Goal: Transaction & Acquisition: Purchase product/service

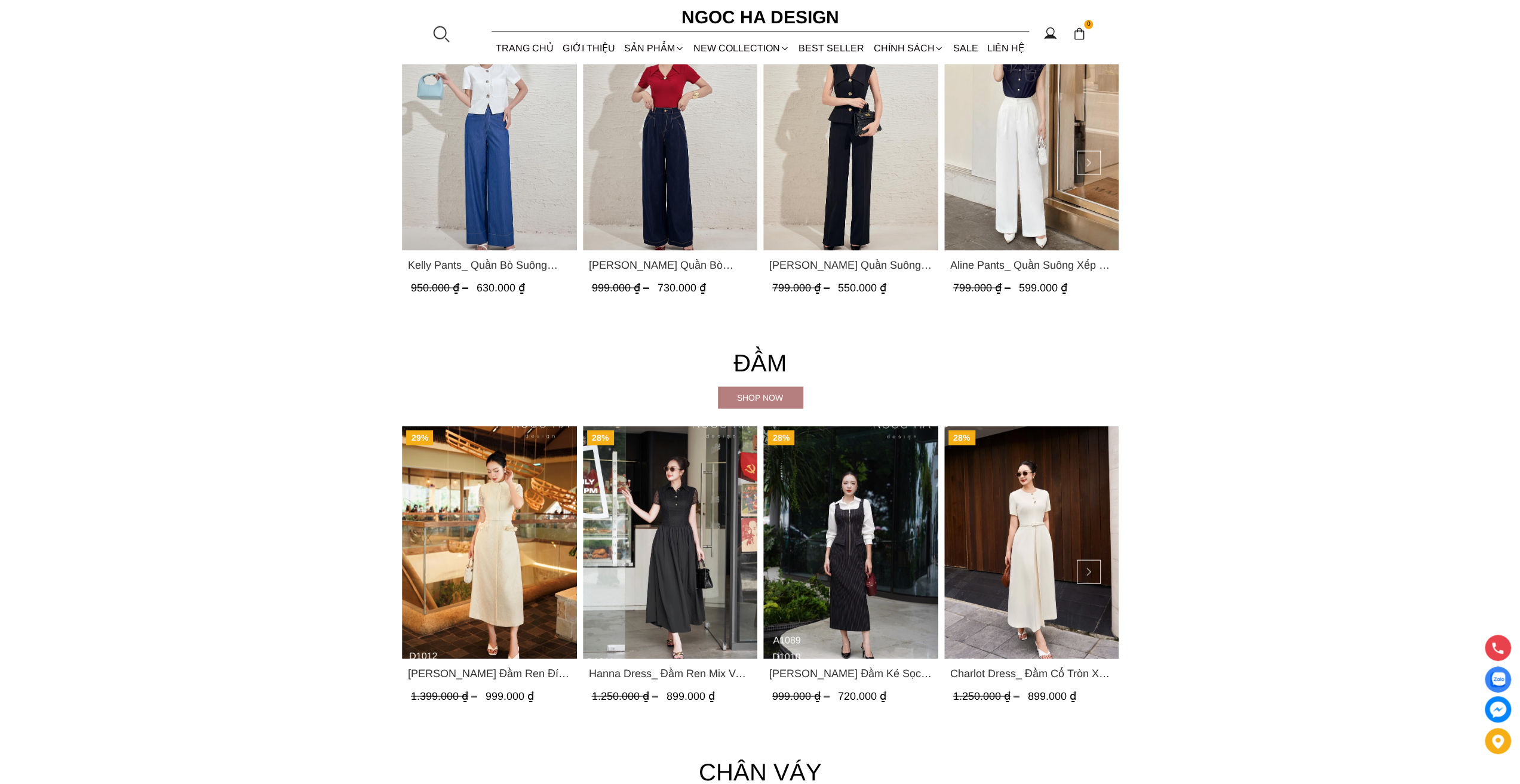
scroll to position [1791, 0]
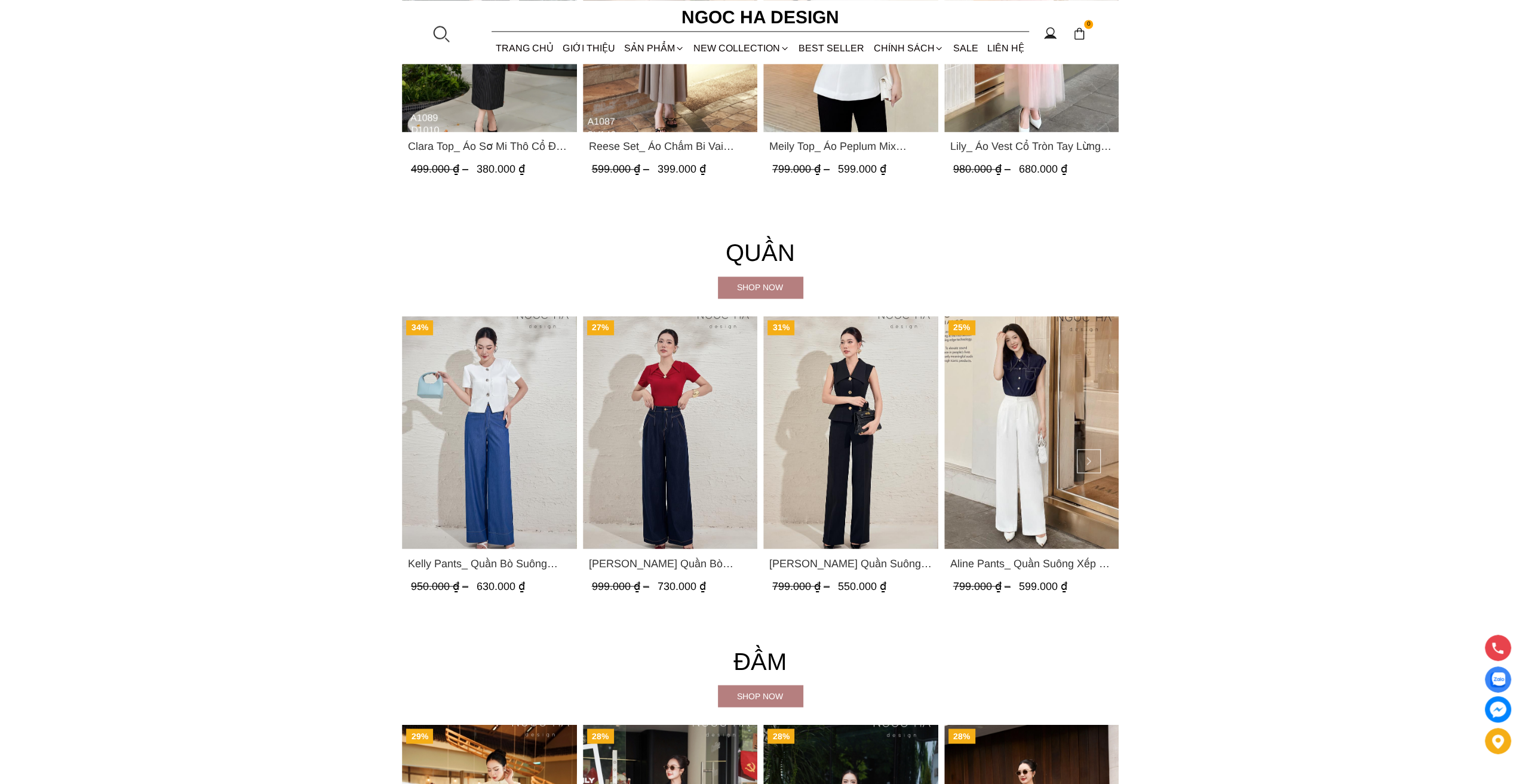
click at [437, 34] on div at bounding box center [441, 33] width 18 height 18
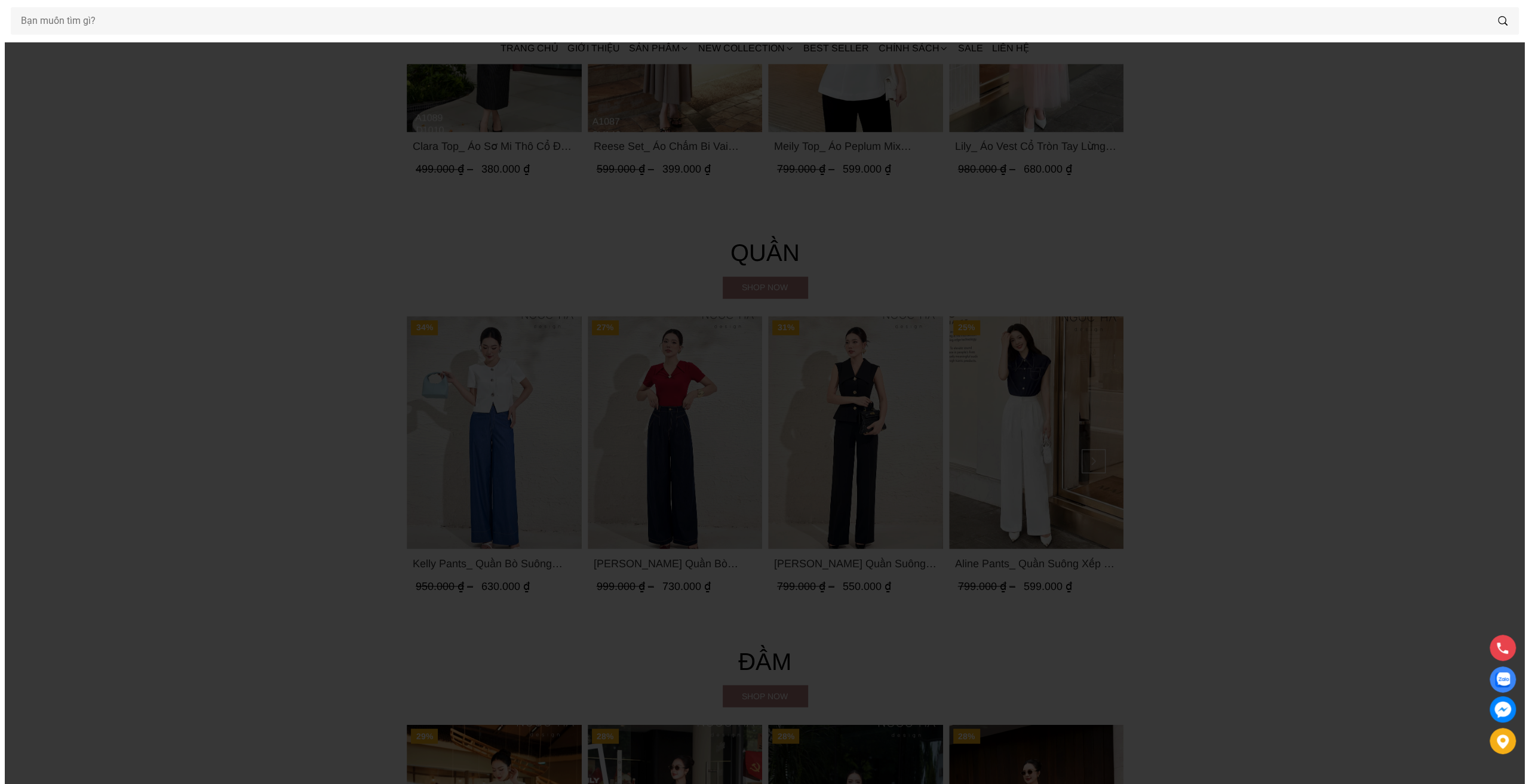
scroll to position [1795, 0]
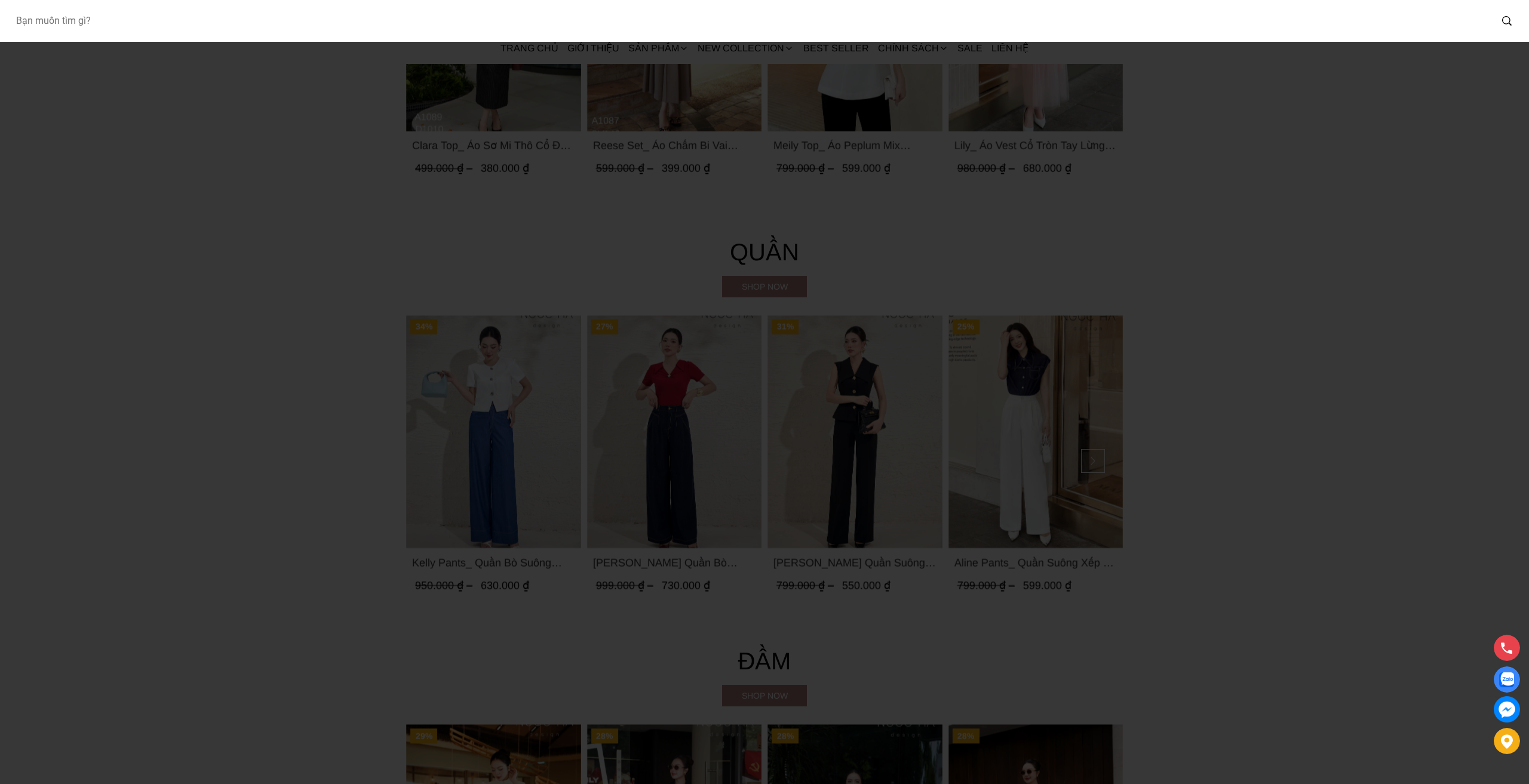
click at [316, 16] on input "Input search Bạn muốn tìm gì?" at bounding box center [748, 21] width 1484 height 27
type input "diva"
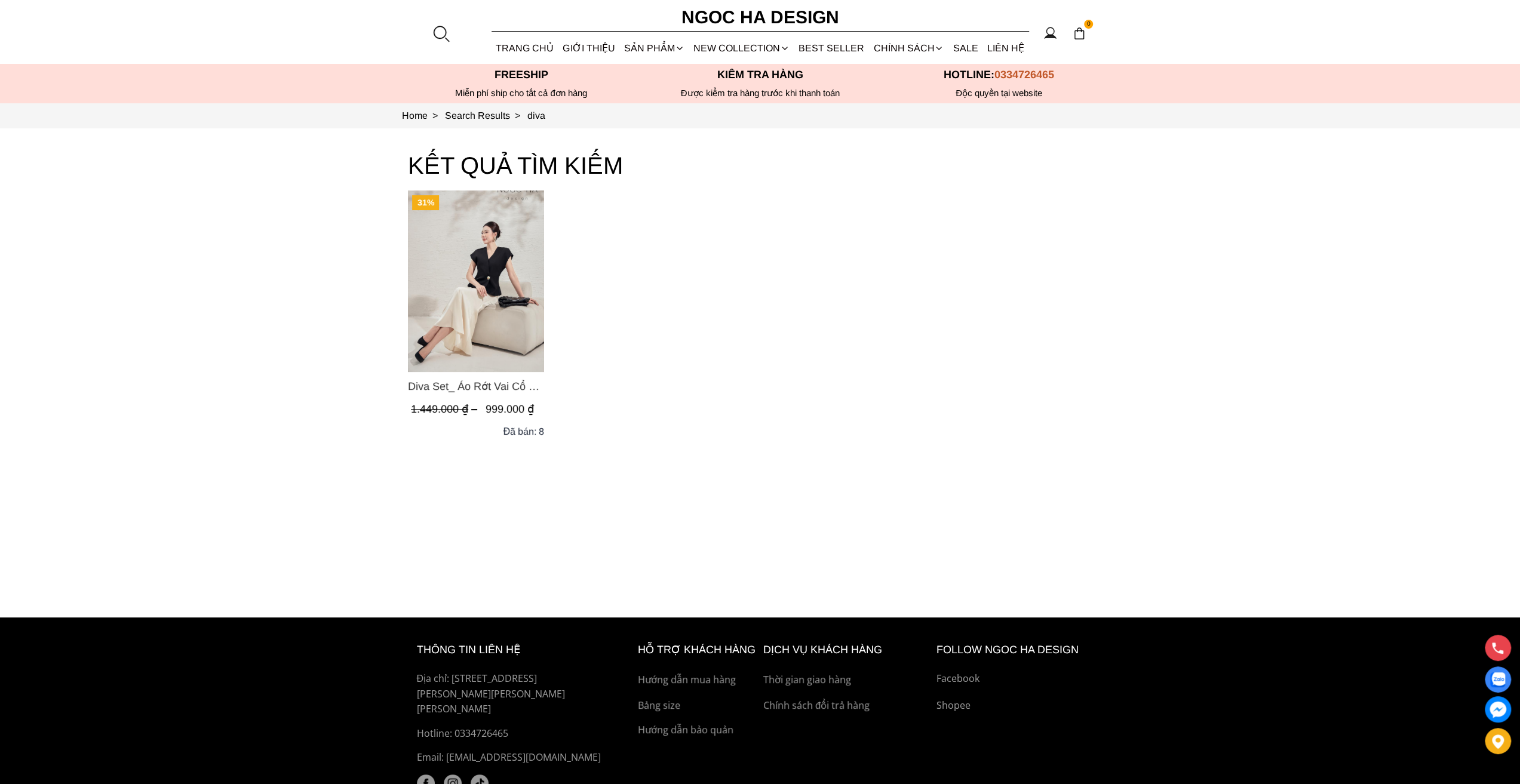
click at [523, 384] on span "Diva Set_ Áo Rớt Vai Cổ V, Chân Váy Lụa Đuôi Cá A1078+CV134" at bounding box center [475, 386] width 136 height 17
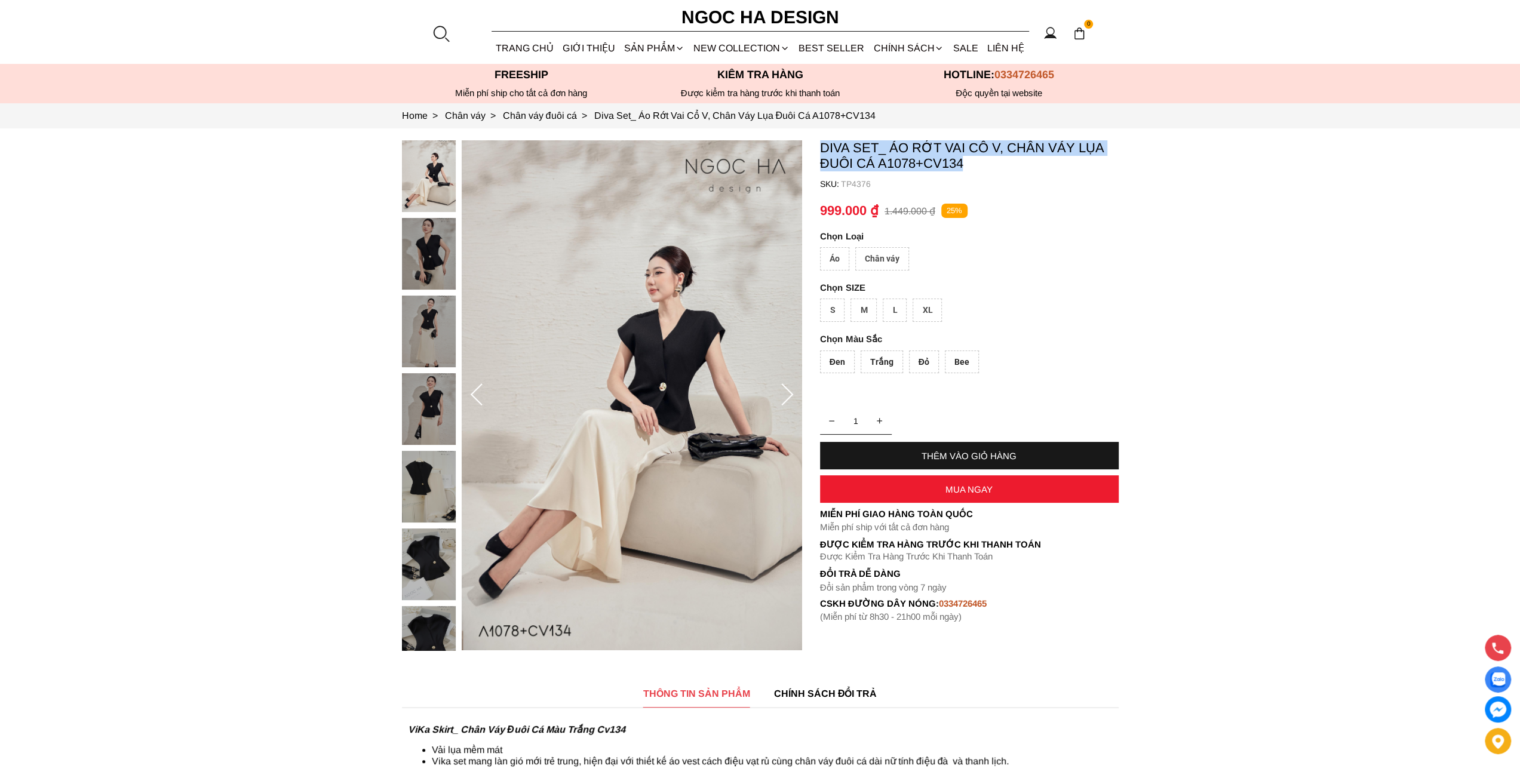
drag, startPoint x: 821, startPoint y: 146, endPoint x: 988, endPoint y: 173, distance: 169.2
click at [988, 173] on container "Diva Set_ Áo Rớt Vai Cổ V, Chân Váy Lụa Đuôi Cá A1078+CV134 SKU: TP4376 Áo Chân…" at bounding box center [969, 380] width 298 height 481
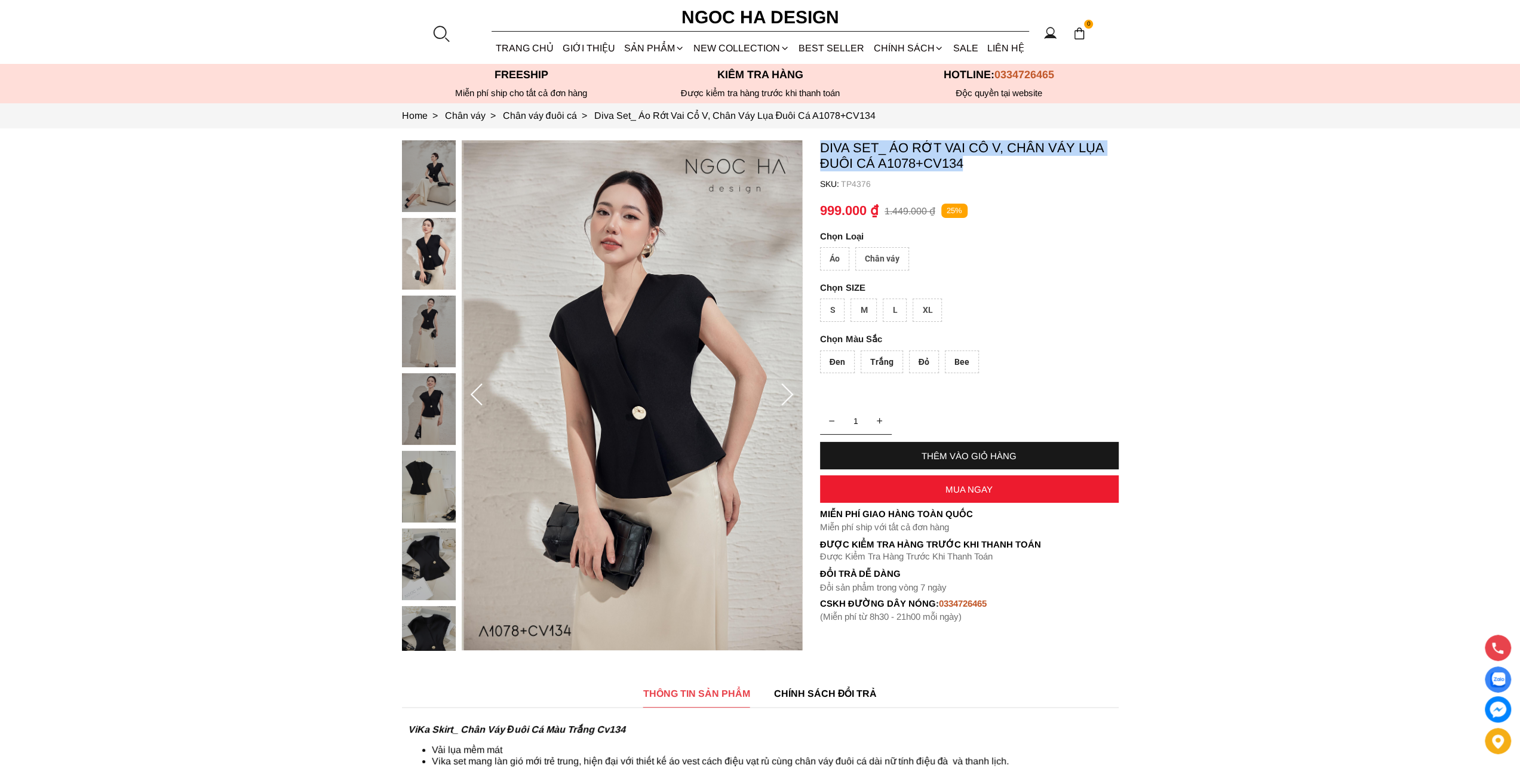
copy p "Diva Set_ Áo Rớt Vai Cổ V, Chân Váy Lụa Đuôi Cá A1078+CV134"
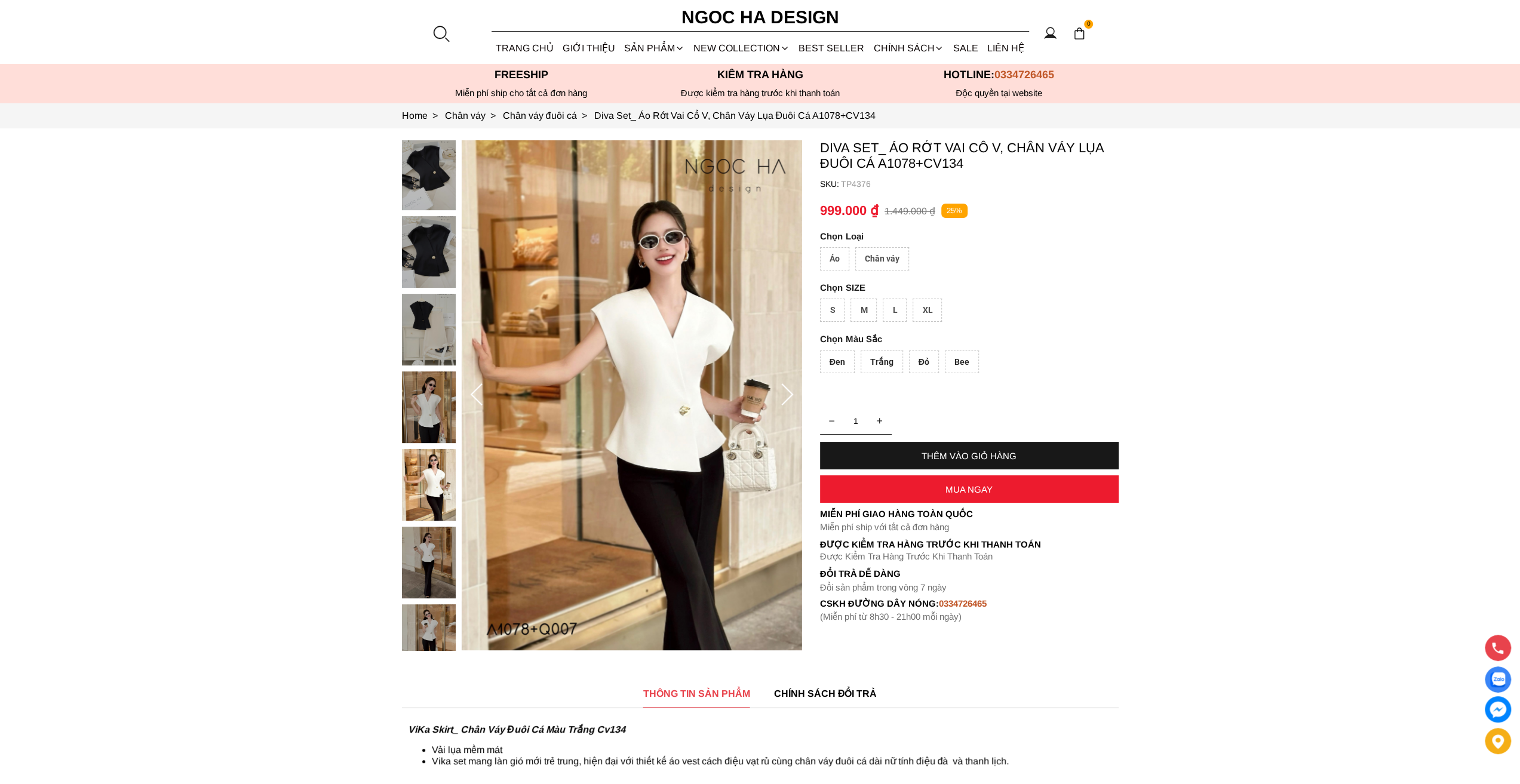
click at [838, 261] on div "Áo" at bounding box center [835, 259] width 29 height 24
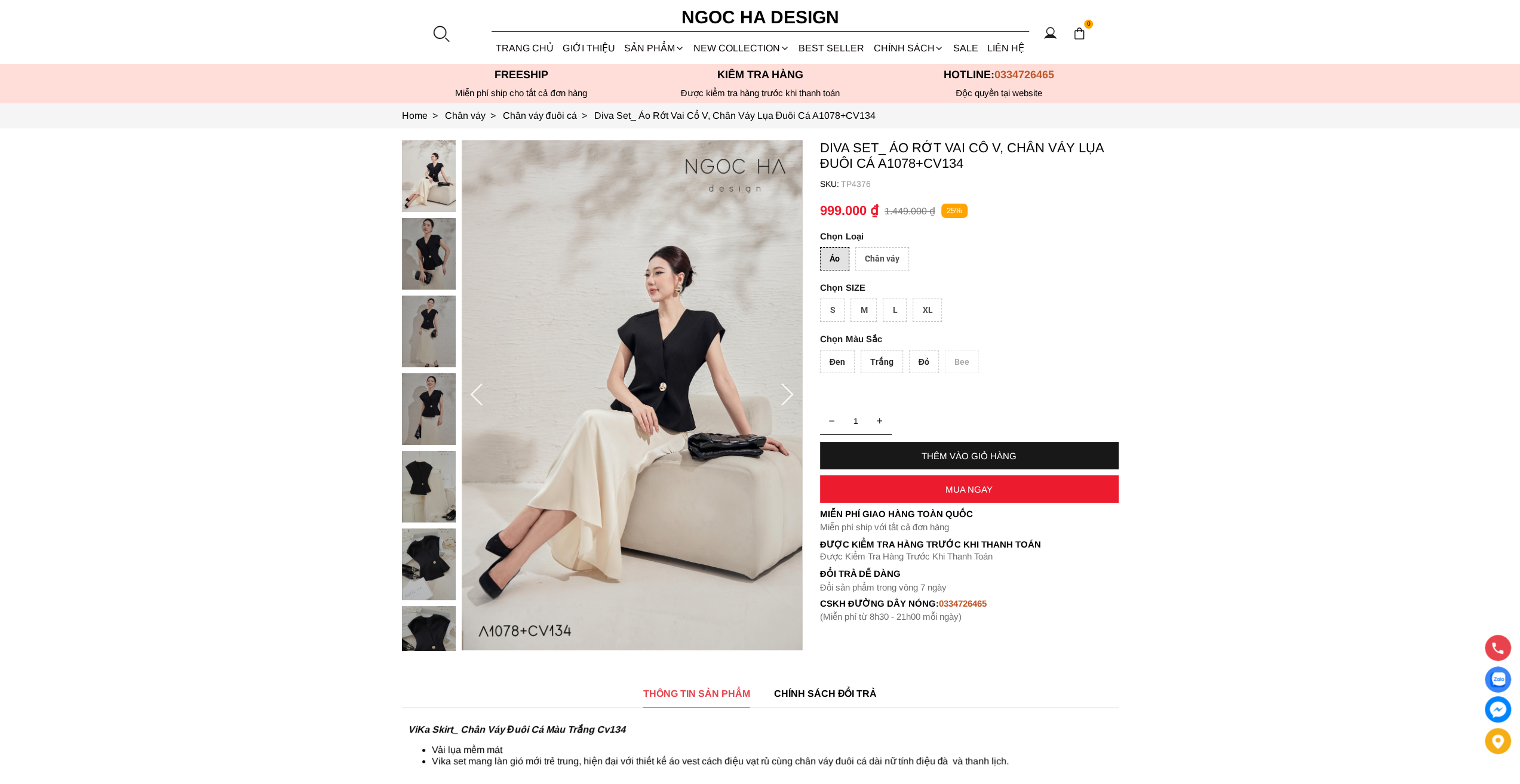
click at [840, 313] on div "S" at bounding box center [832, 309] width 24 height 24
click at [870, 359] on div "Trắng" at bounding box center [882, 362] width 43 height 24
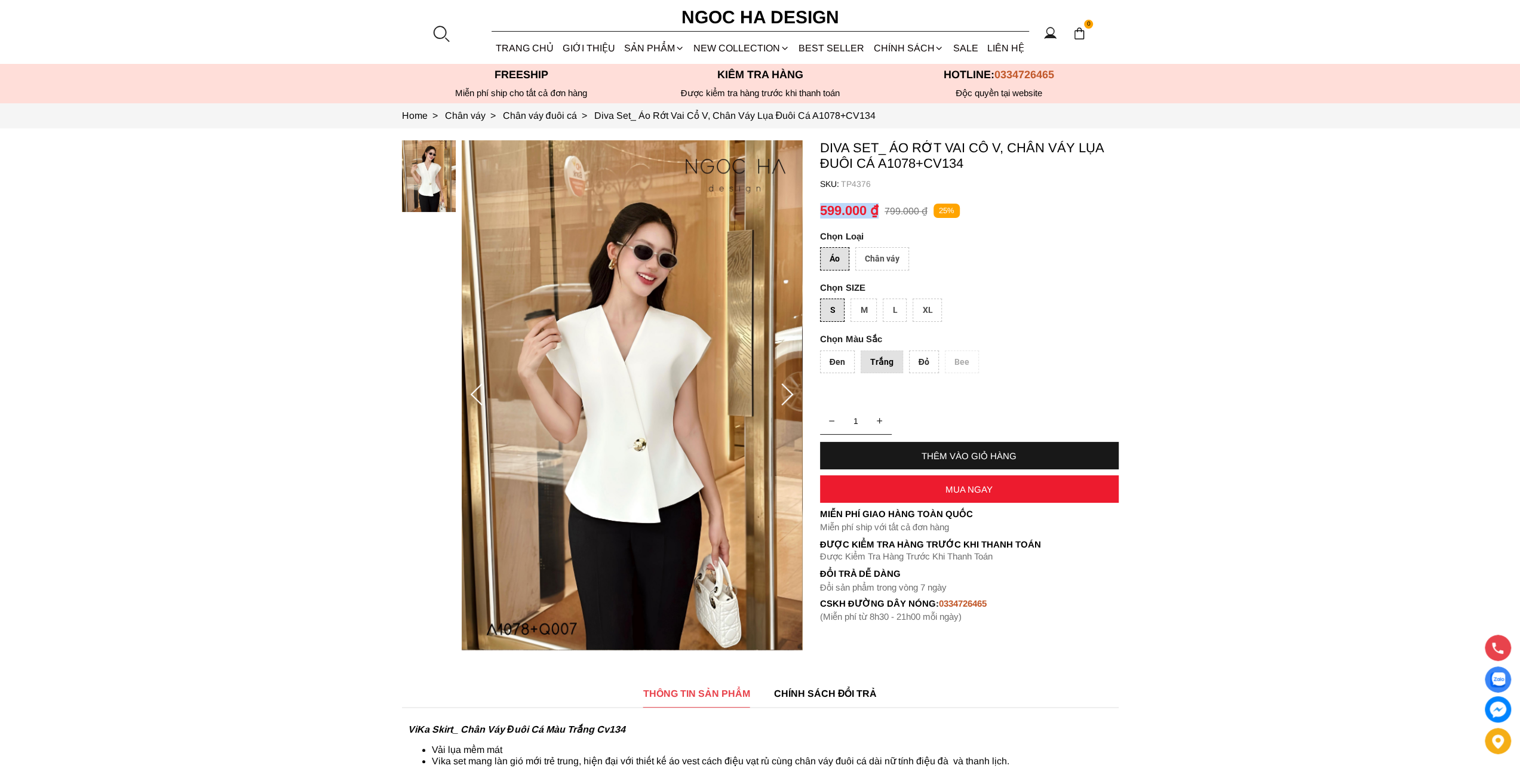
drag, startPoint x: 818, startPoint y: 208, endPoint x: 880, endPoint y: 205, distance: 62.1
click at [880, 205] on section "Diva Set_ Áo Rớt Vai Cổ V, Chân Váy Lụa Đuôi Cá A1078+CV134 SKU: TP4376 Áo Chân…" at bounding box center [760, 395] width 1520 height 534
click at [1050, 276] on container "Diva Set_ Áo Rớt Vai Cổ V, Chân Váy Lụa Đuôi Cá A1078+CV134 SKU: TP4376 Áo Chân…" at bounding box center [969, 380] width 298 height 481
click at [832, 367] on div "Đen" at bounding box center [838, 362] width 35 height 24
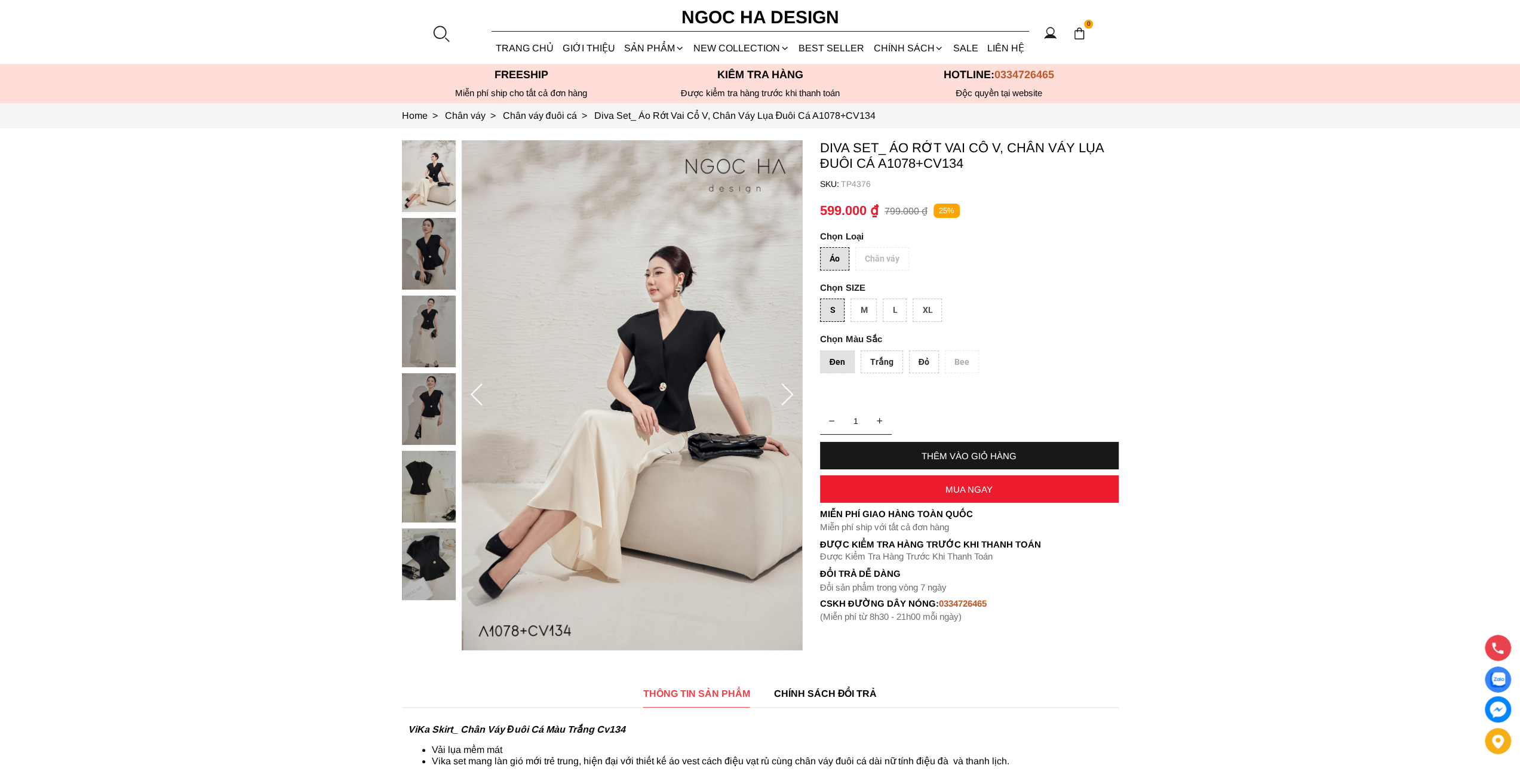
click at [842, 269] on div "Áo Chân váy" at bounding box center [969, 262] width 298 height 29
click at [848, 257] on div "Áo" at bounding box center [835, 259] width 29 height 24
click at [887, 257] on div "Áo Chân váy" at bounding box center [969, 262] width 298 height 29
click at [828, 267] on div "Áo" at bounding box center [835, 259] width 29 height 24
click at [889, 262] on div "Áo Chân váy" at bounding box center [969, 262] width 298 height 29
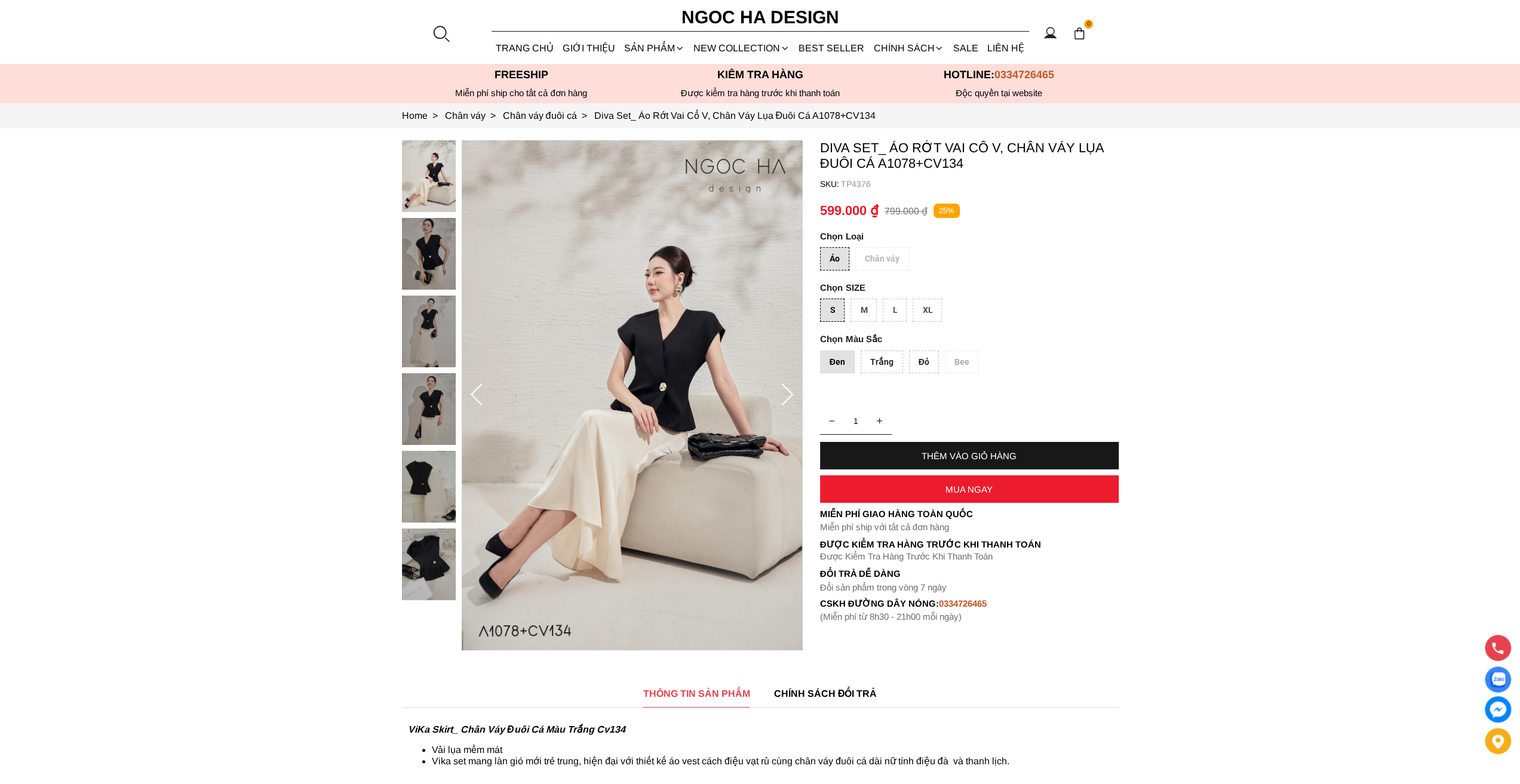
click at [840, 261] on div "Áo" at bounding box center [835, 259] width 29 height 24
click at [874, 367] on div "Trắng" at bounding box center [882, 362] width 43 height 24
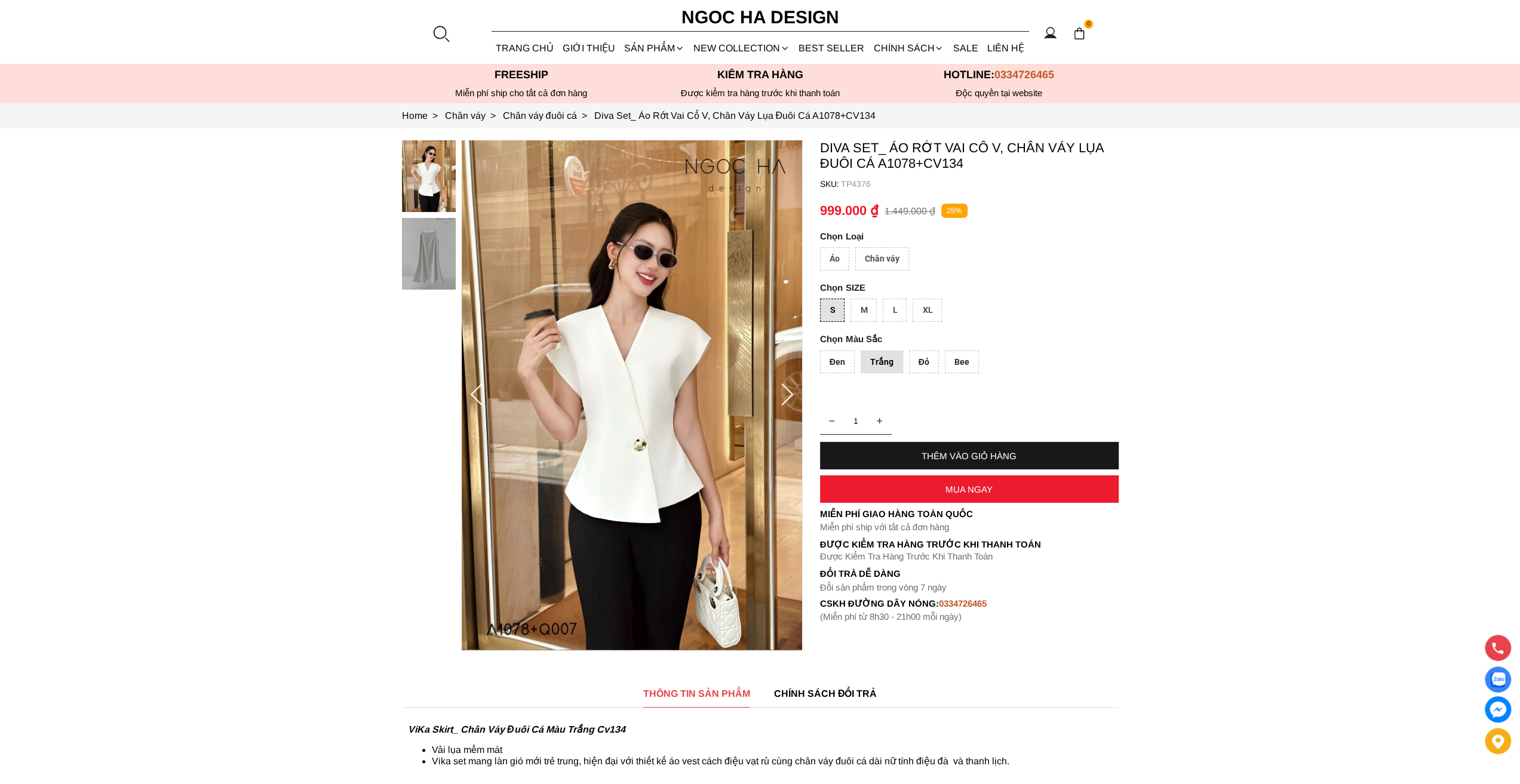
click at [844, 361] on div "Đen" at bounding box center [838, 362] width 35 height 24
